Goal: Navigation & Orientation: Understand site structure

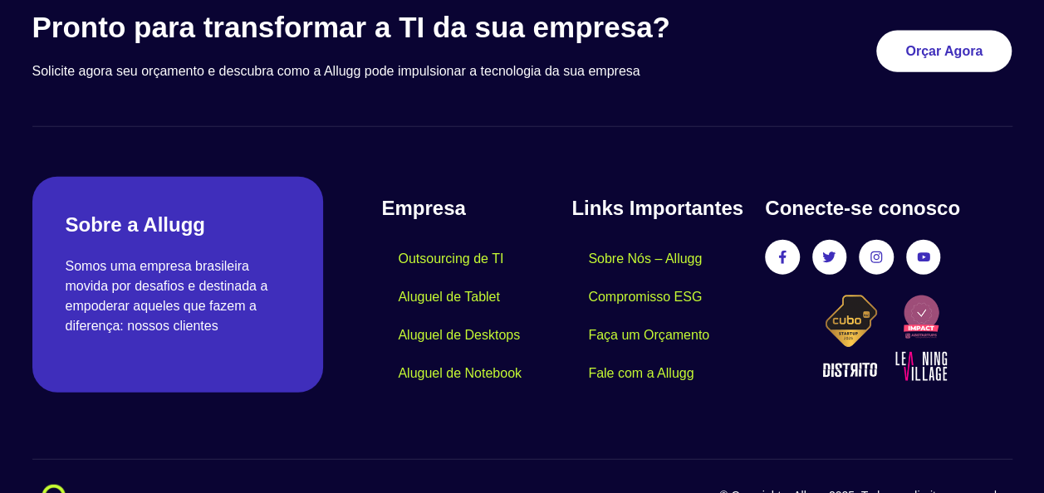
scroll to position [5037, 0]
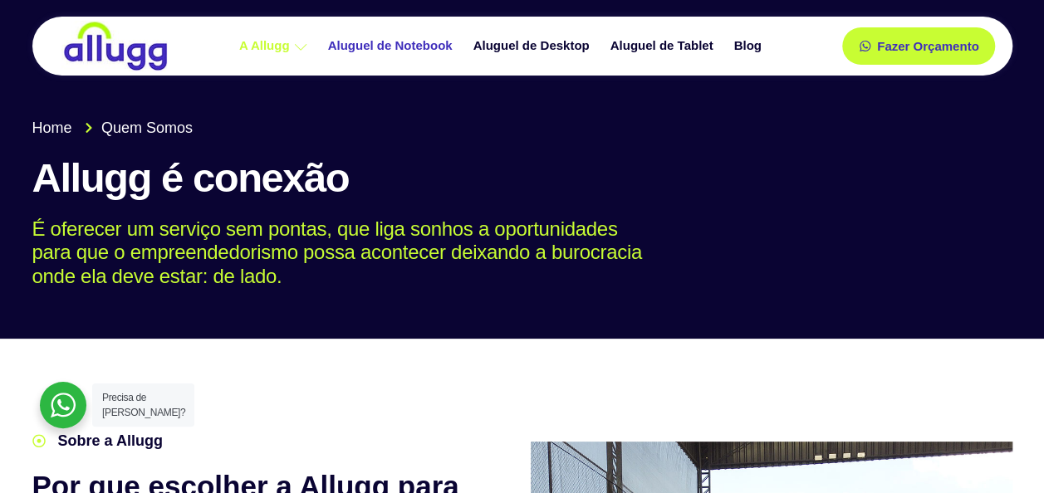
click at [364, 37] on link "Aluguel de Notebook" at bounding box center [392, 46] width 145 height 29
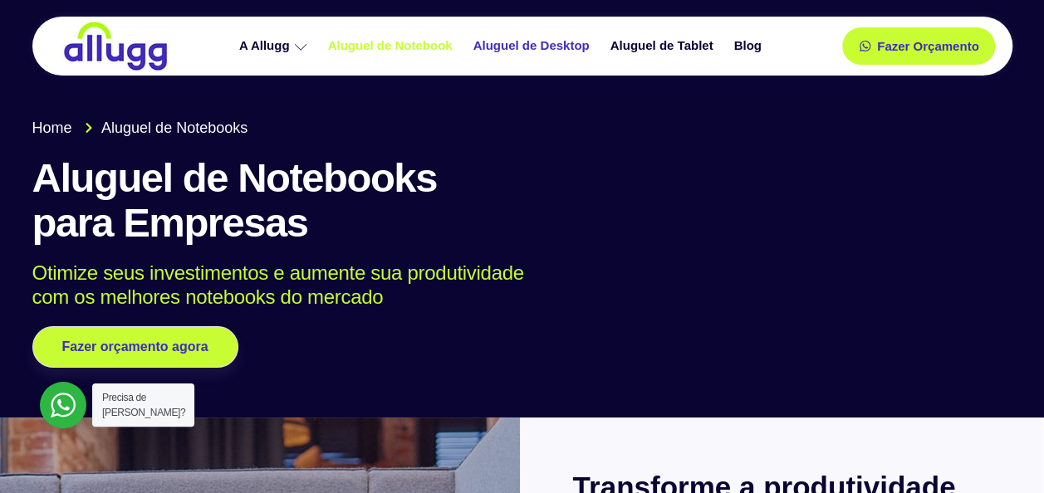
click at [517, 43] on link "Aluguel de Desktop" at bounding box center [533, 46] width 137 height 29
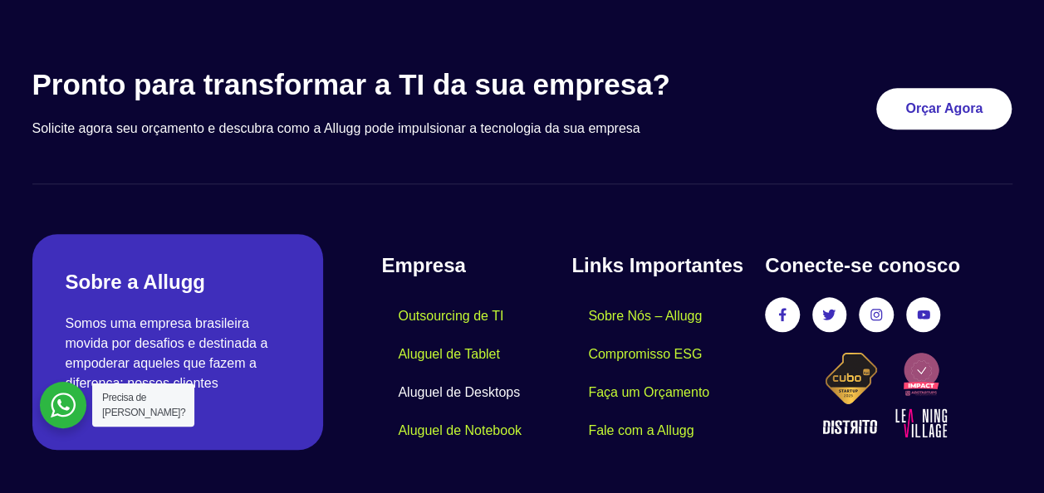
scroll to position [3924, 0]
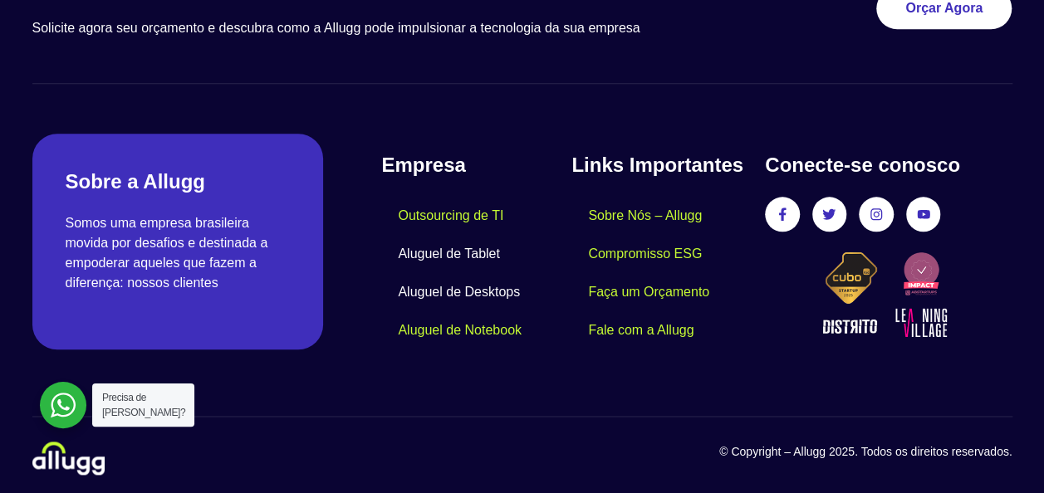
click at [478, 250] on link "Aluguel de Tablet" at bounding box center [448, 254] width 135 height 38
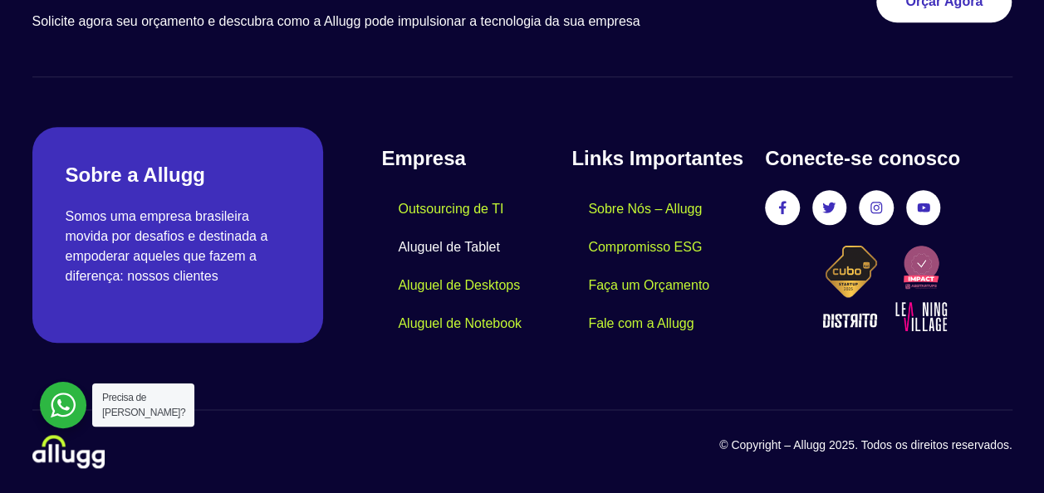
scroll to position [3940, 0]
click at [469, 341] on link "Aluguel de Notebook" at bounding box center [459, 324] width 157 height 38
